Goal: Task Accomplishment & Management: Manage account settings

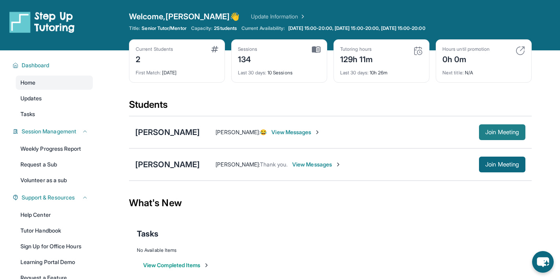
click at [509, 130] on span "Join Meeting" at bounding box center [502, 132] width 34 height 5
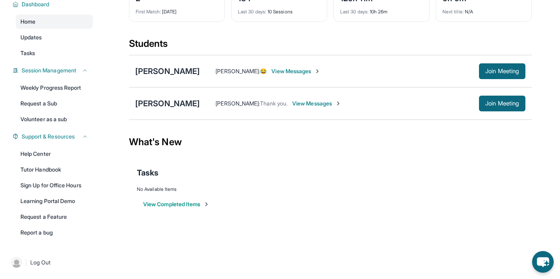
scroll to position [61, 0]
click at [282, 72] on span "View Messages" at bounding box center [295, 71] width 49 height 8
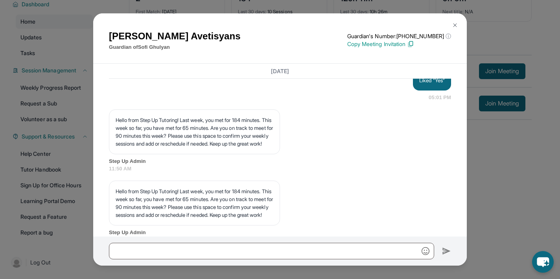
scroll to position [19696, 0]
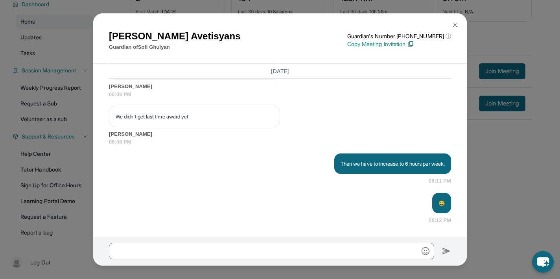
click at [456, 25] on img at bounding box center [455, 25] width 6 height 6
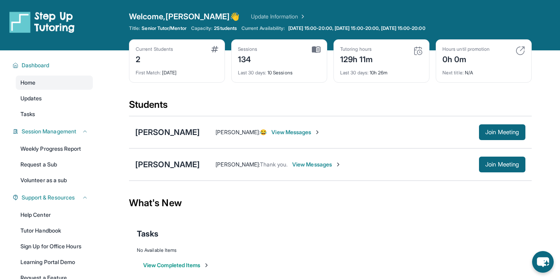
scroll to position [0, 0]
click at [251, 17] on link "Update Information" at bounding box center [278, 17] width 55 height 8
click at [298, 17] on img at bounding box center [302, 17] width 8 height 8
